Goal: Go to known website: Access a specific website the user already knows

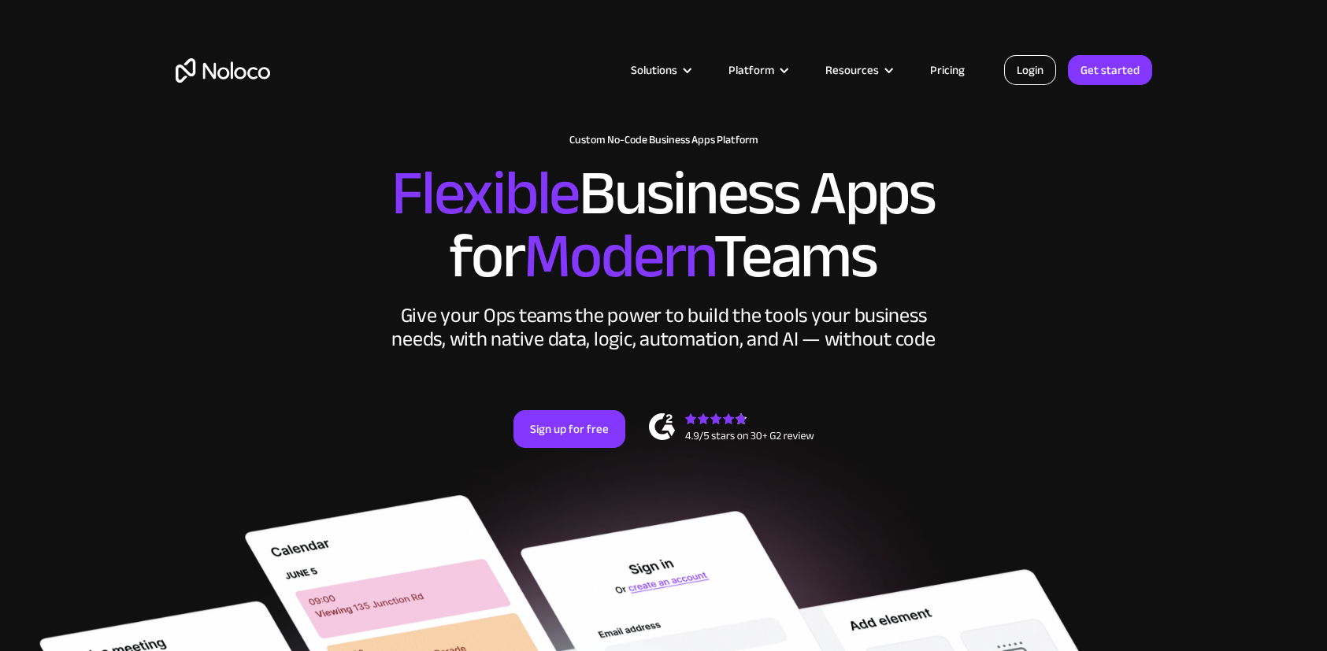
click at [1027, 66] on link "Login" at bounding box center [1030, 70] width 52 height 30
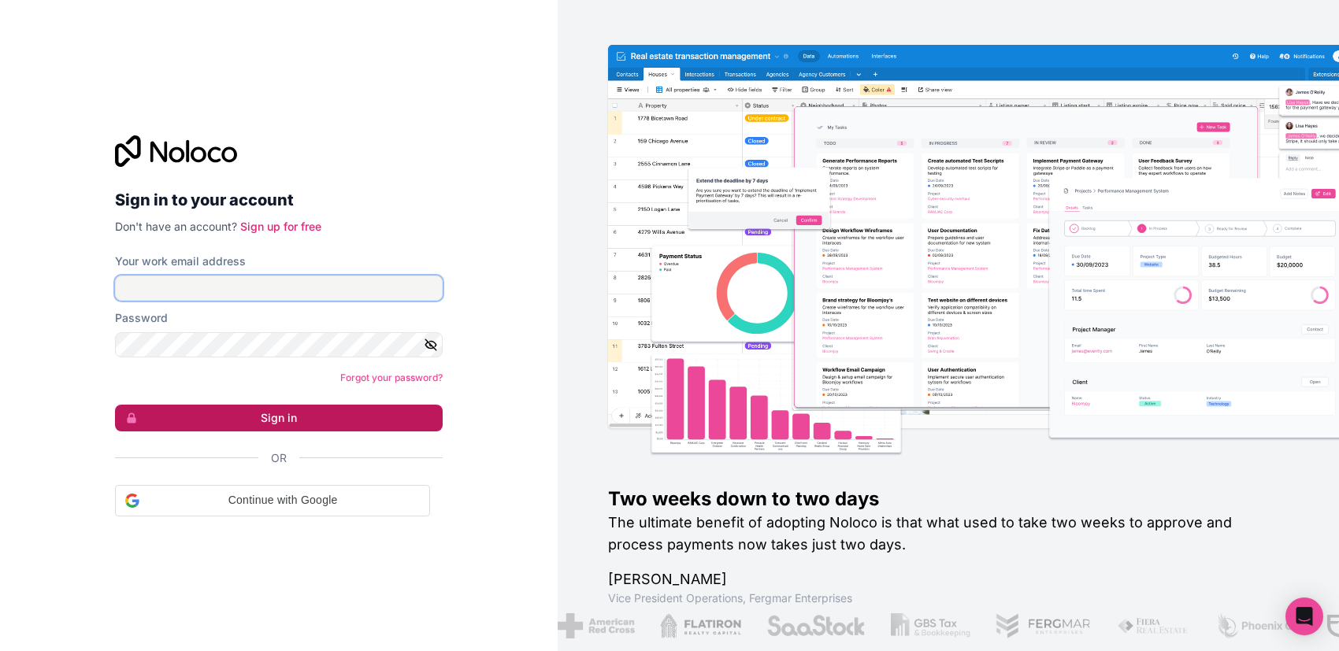
type input "[DOMAIN_NAME][EMAIL_ADDRESS][DOMAIN_NAME]"
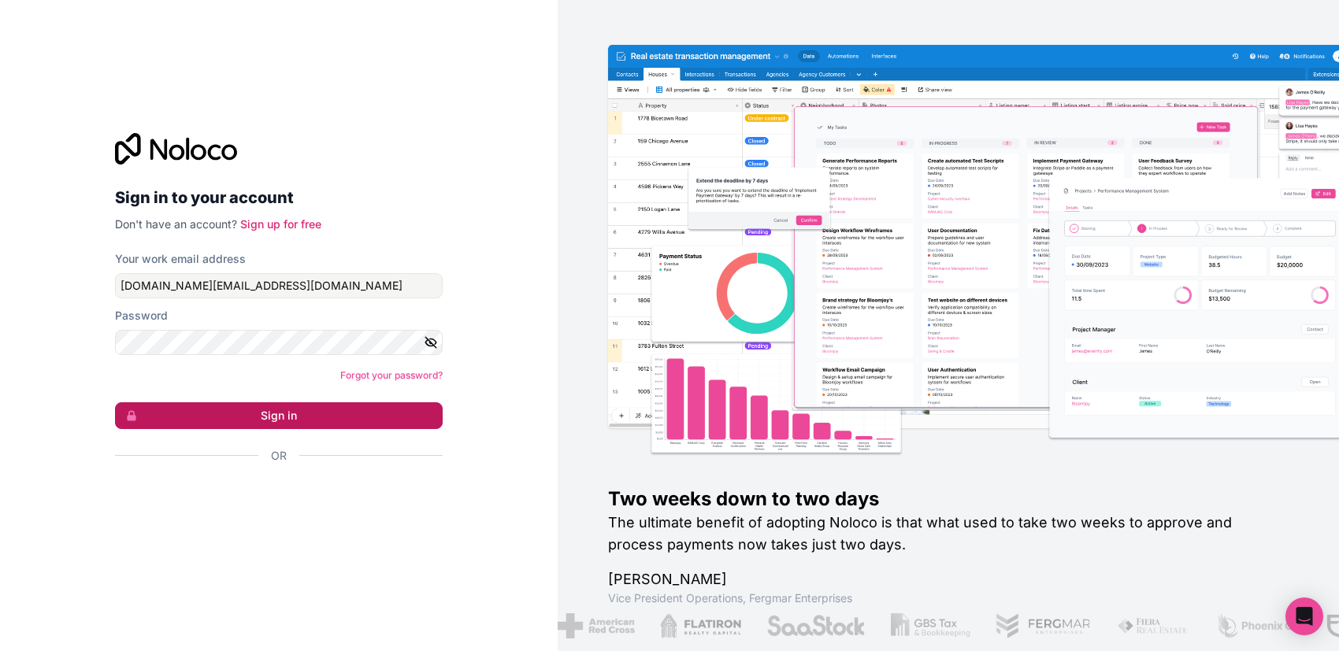
click at [254, 422] on button "Sign in" at bounding box center [279, 415] width 328 height 27
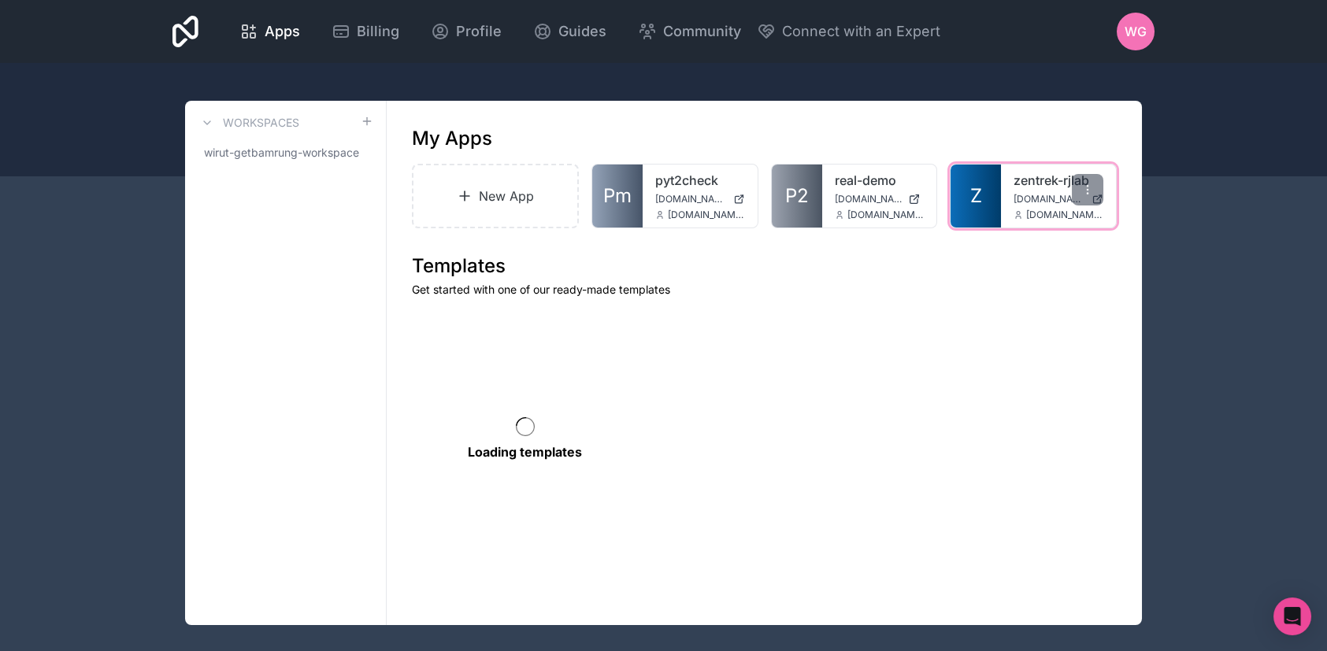
click at [1011, 199] on div "zentrek-rjlab [DOMAIN_NAME] [DOMAIN_NAME][EMAIL_ADDRESS][DOMAIN_NAME]" at bounding box center [1058, 196] width 115 height 63
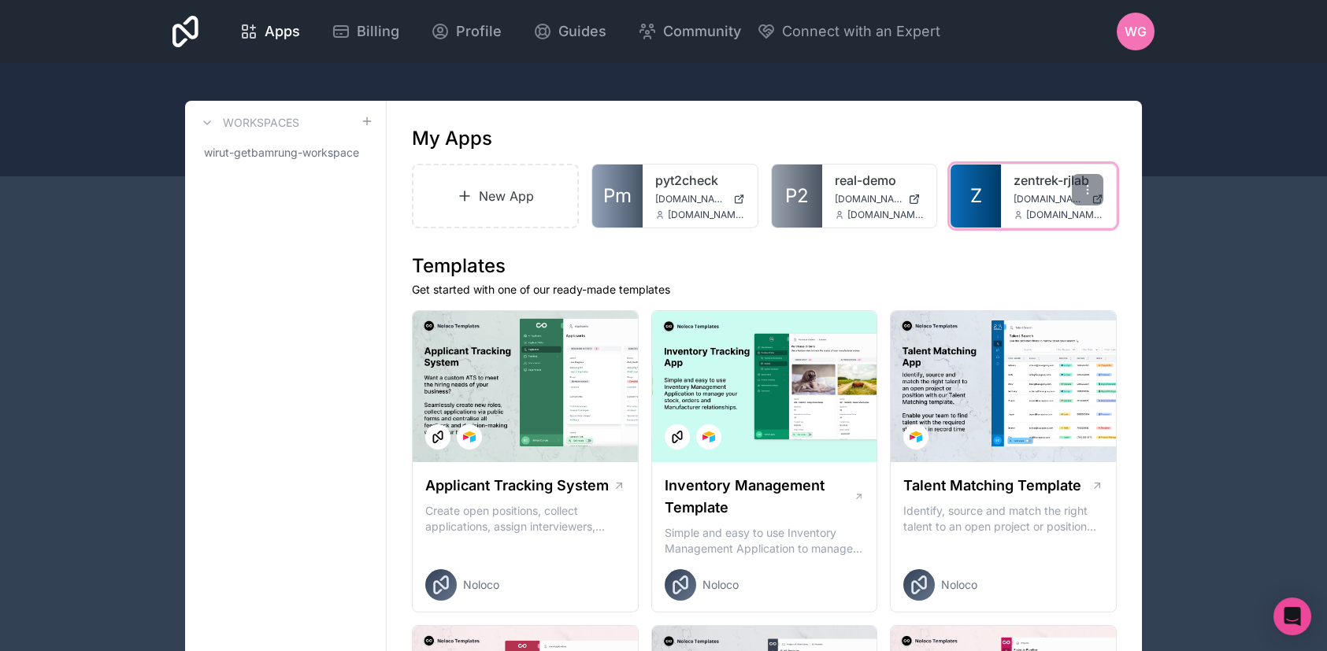
click at [980, 186] on span "Z" at bounding box center [976, 196] width 12 height 25
